Goal: Find specific page/section: Find specific page/section

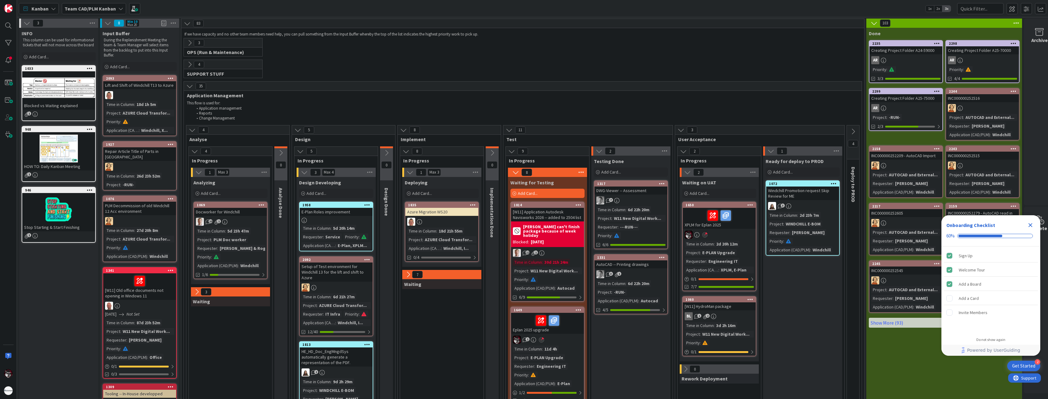
click at [706, 255] on div "E-PLAN Upgrade" at bounding box center [719, 252] width 36 height 7
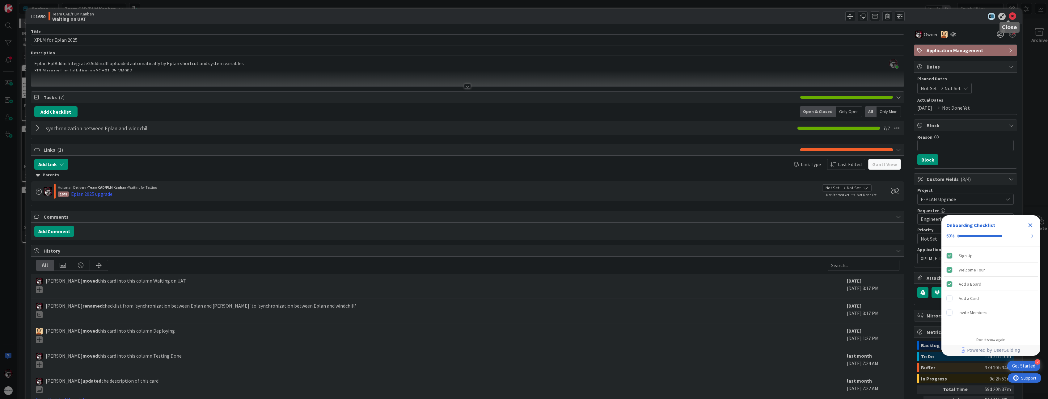
click at [1011, 15] on icon at bounding box center [1012, 16] width 7 height 7
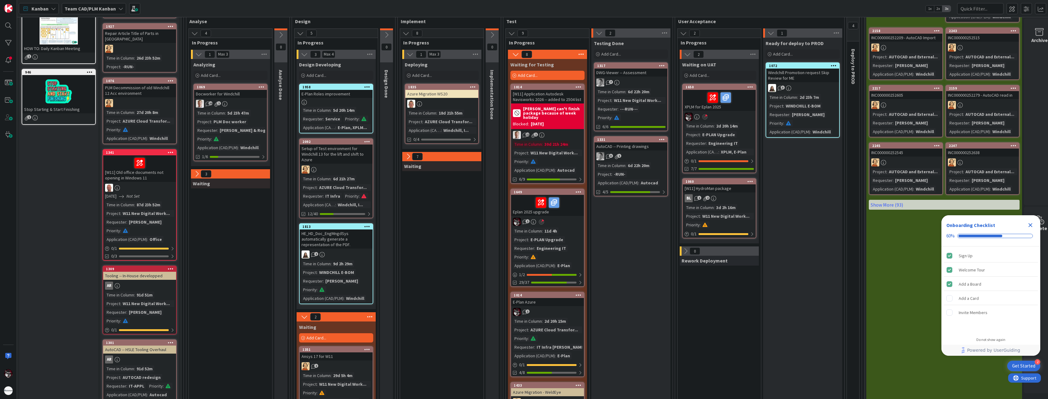
scroll to position [124, 0]
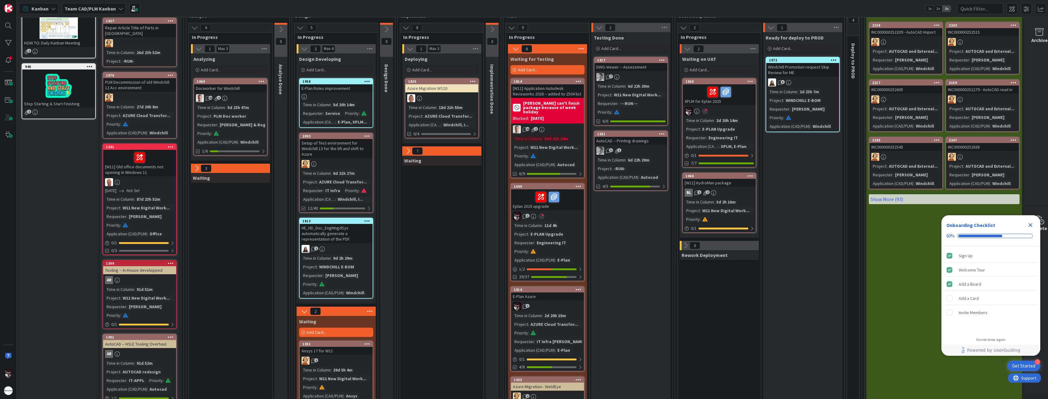
click at [534, 230] on div "Time in Column : 11d 4h Project : E-PLAN Upgrade Requester : Engineering IT Pri…" at bounding box center [547, 242] width 69 height 41
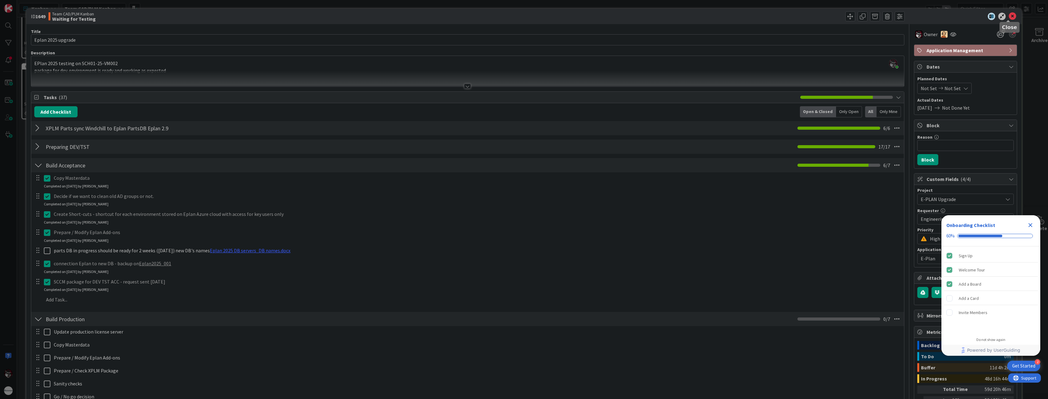
drag, startPoint x: 1006, startPoint y: 18, endPoint x: 989, endPoint y: 20, distance: 17.2
click at [1009, 17] on icon at bounding box center [1012, 16] width 7 height 7
